Goal: Browse casually

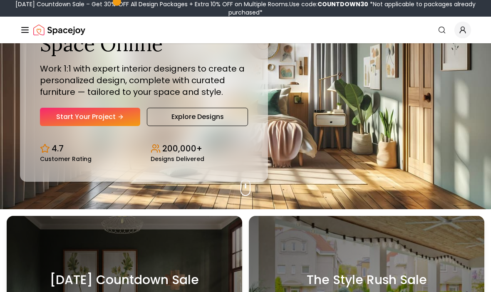
scroll to position [83, 0]
click at [176, 126] on link "Explore Designs" at bounding box center [197, 117] width 101 height 18
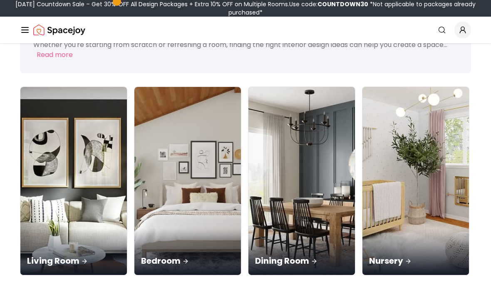
scroll to position [50, 0]
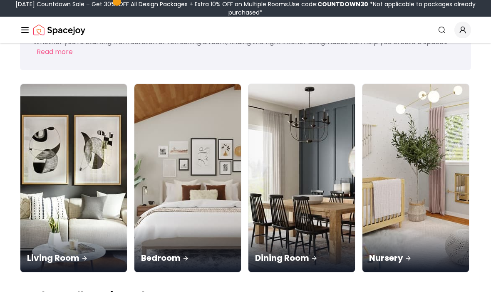
click at [50, 125] on img at bounding box center [73, 178] width 107 height 188
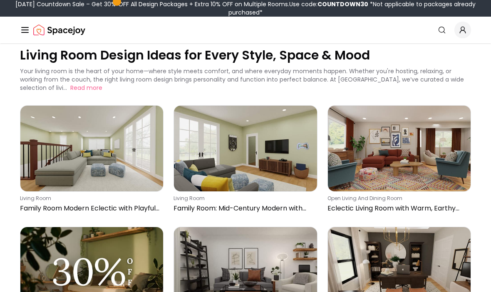
scroll to position [20, 0]
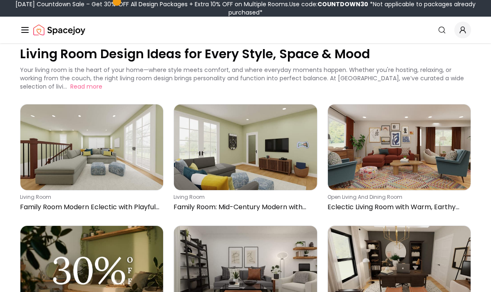
click at [47, 127] on img at bounding box center [91, 147] width 143 height 86
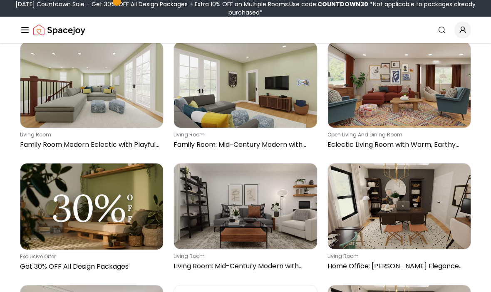
scroll to position [82, 0]
click at [290, 112] on img at bounding box center [245, 85] width 143 height 86
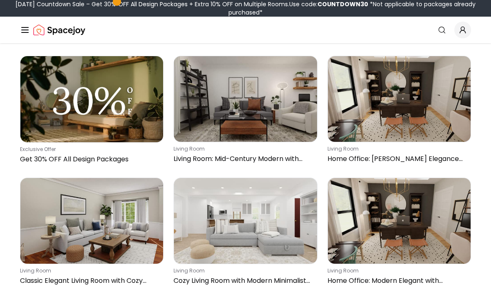
scroll to position [190, 0]
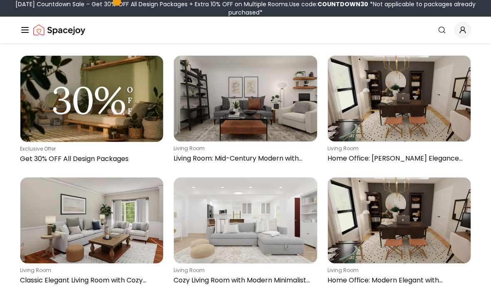
click at [373, 108] on img at bounding box center [399, 99] width 143 height 86
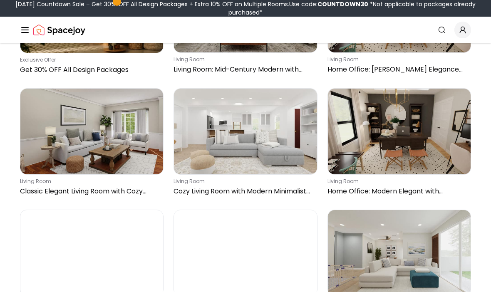
scroll to position [279, 0]
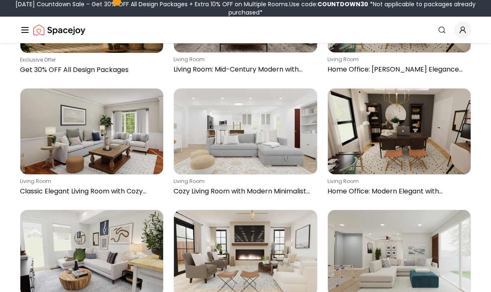
click at [49, 121] on img at bounding box center [91, 132] width 143 height 86
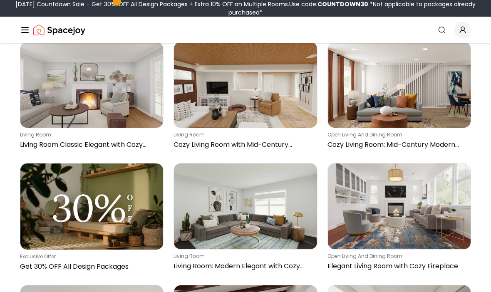
scroll to position [1662, 0]
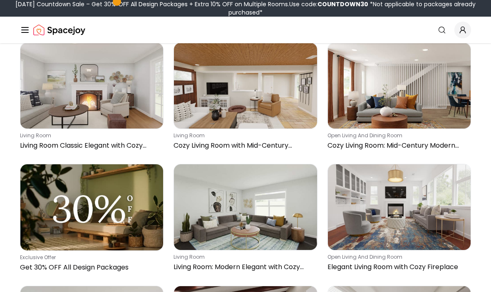
click at [50, 91] on img at bounding box center [91, 86] width 143 height 86
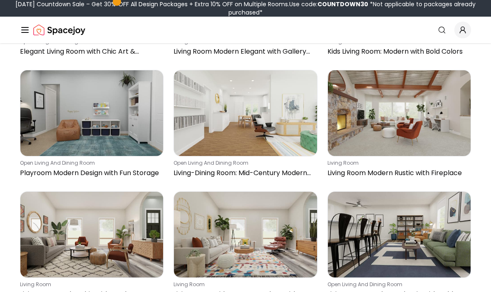
scroll to position [2489, 0]
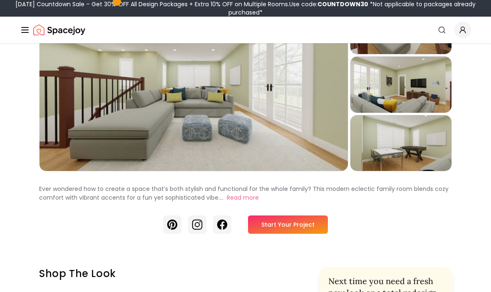
scroll to position [69, 0]
